Goal: Navigation & Orientation: Go to known website

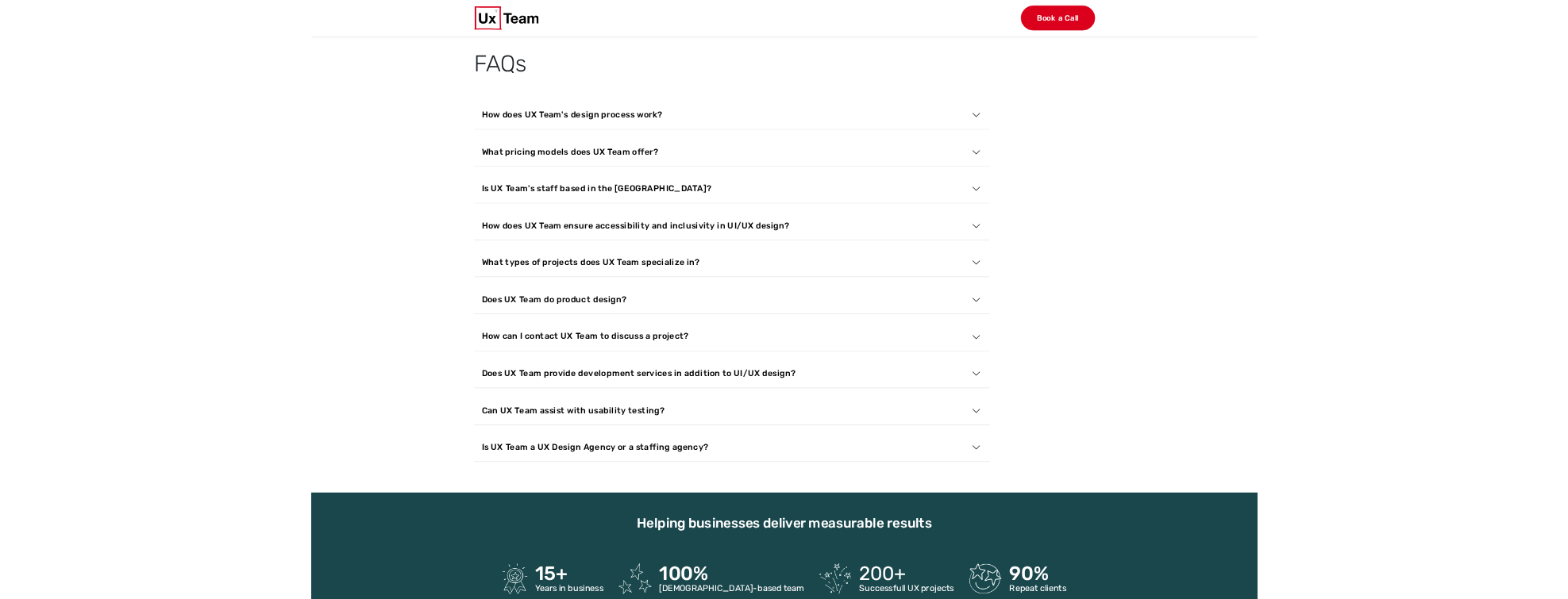
scroll to position [6003, 0]
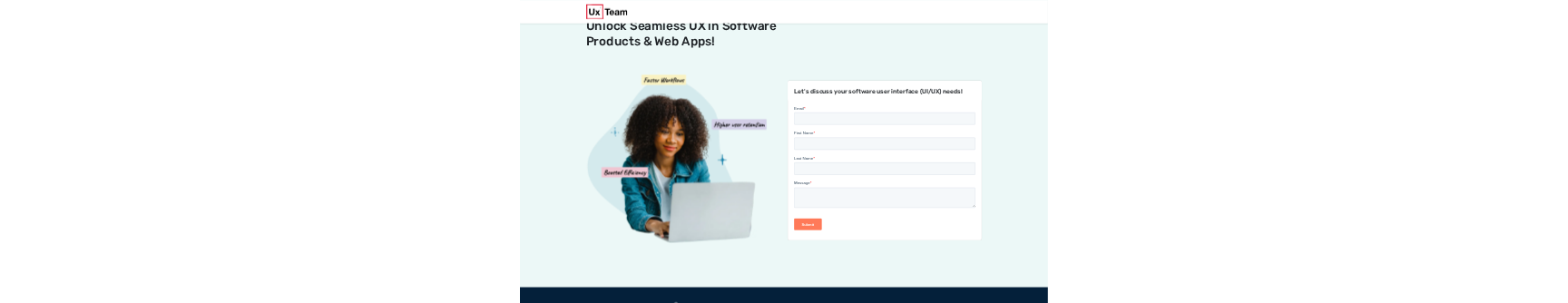
scroll to position [123, 0]
